Goal: Task Accomplishment & Management: Use online tool/utility

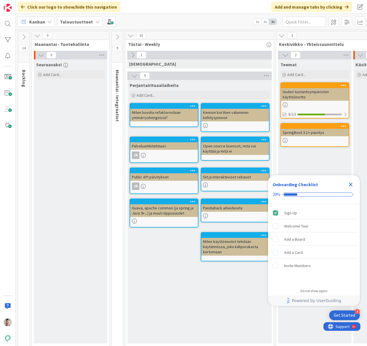
click at [351, 183] on icon "Close Checklist" at bounding box center [350, 184] width 7 height 7
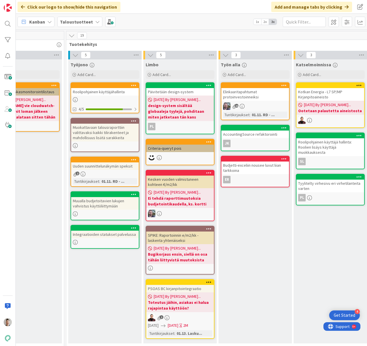
scroll to position [0, 505]
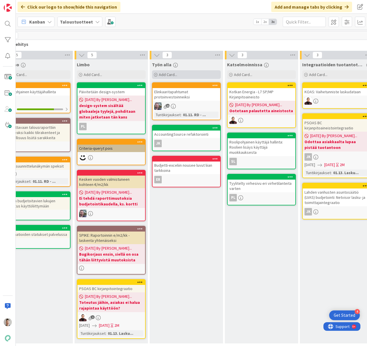
click at [205, 75] on div "Add Card..." at bounding box center [186, 74] width 69 height 9
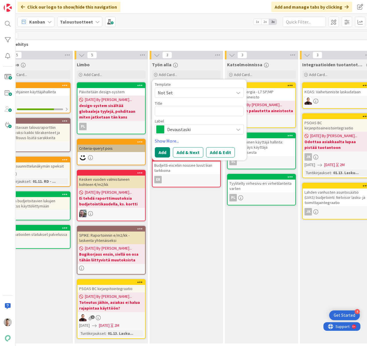
type textarea "x"
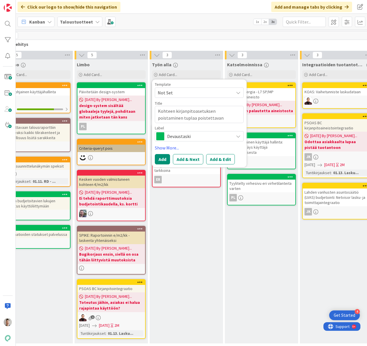
type textarea "Kohteen kirjanpitoasetuksen poistaminen tuplaa poistettavan asetuksen"
click at [202, 139] on span "Devaustaski" at bounding box center [199, 136] width 64 height 8
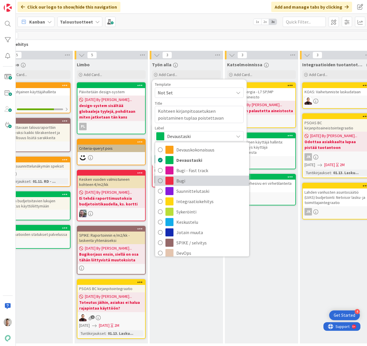
click at [196, 180] on span "Bugi" at bounding box center [211, 180] width 70 height 9
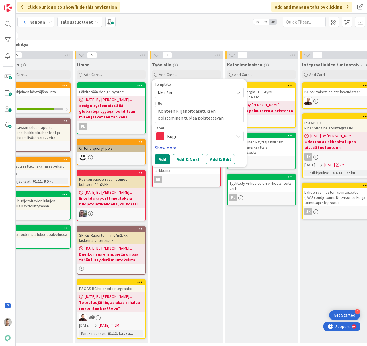
click at [173, 147] on link "Show More..." at bounding box center [199, 147] width 89 height 7
type textarea "x"
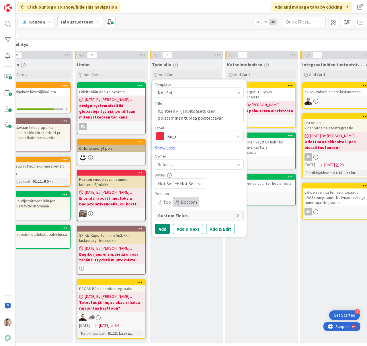
click at [172, 167] on span "Select..." at bounding box center [165, 164] width 15 height 7
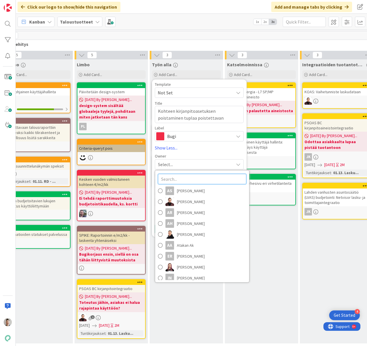
click at [171, 178] on input "text" at bounding box center [202, 179] width 88 height 10
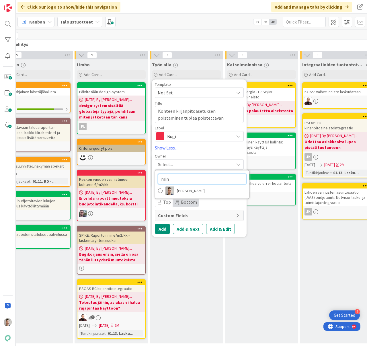
type input "min"
click at [181, 192] on span "[PERSON_NAME]" at bounding box center [191, 190] width 28 height 9
type textarea "x"
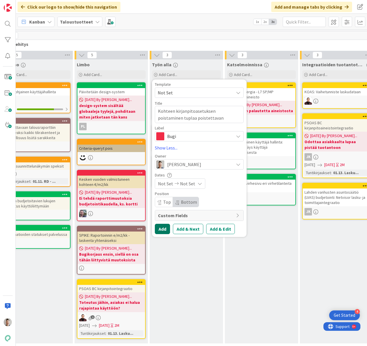
click at [162, 229] on button "Add" at bounding box center [162, 229] width 15 height 10
